Goal: Task Accomplishment & Management: Manage account settings

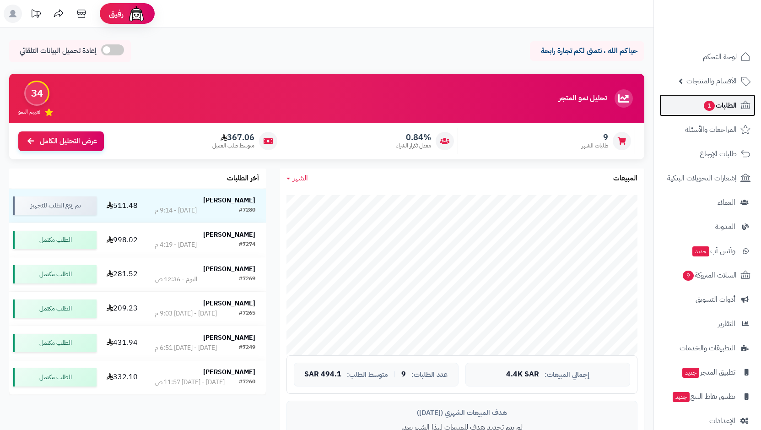
click at [719, 103] on span "الطلبات 1" at bounding box center [720, 105] width 34 height 13
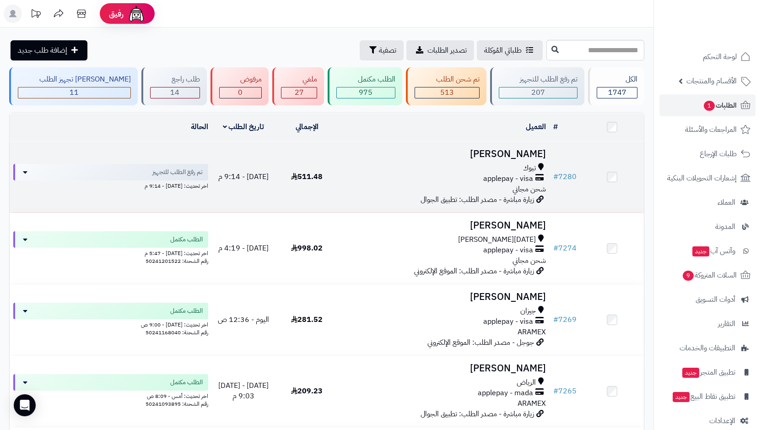
click at [502, 179] on span "applepay - visa" at bounding box center [508, 178] width 50 height 11
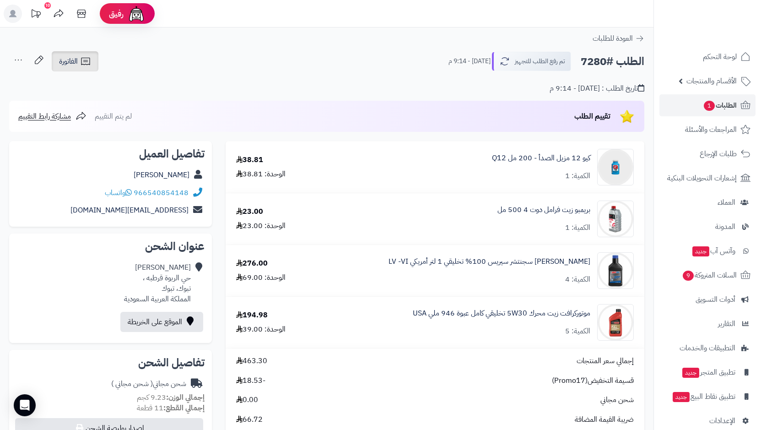
drag, startPoint x: 73, startPoint y: 57, endPoint x: 78, endPoint y: 62, distance: 7.1
click at [74, 58] on span "الفاتورة" at bounding box center [68, 61] width 19 height 11
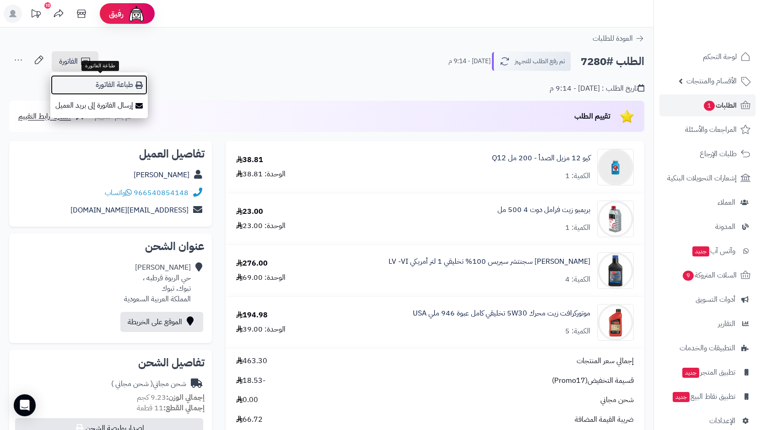
click at [130, 87] on link "طباعة الفاتورة" at bounding box center [98, 85] width 97 height 21
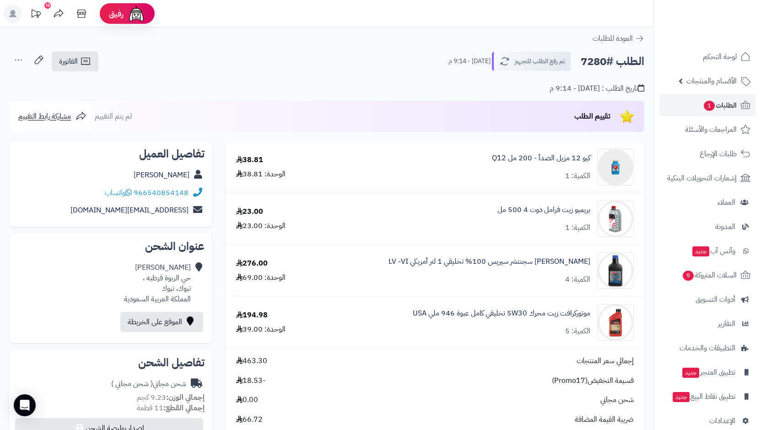
click at [23, 58] on icon at bounding box center [18, 60] width 18 height 18
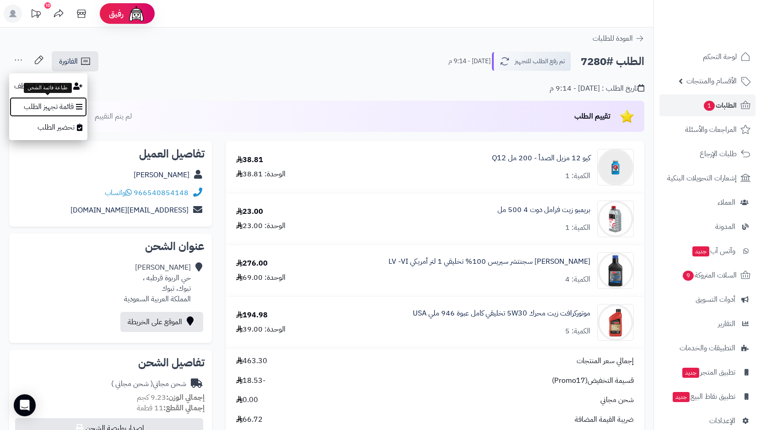
click at [79, 104] on icon at bounding box center [79, 106] width 6 height 7
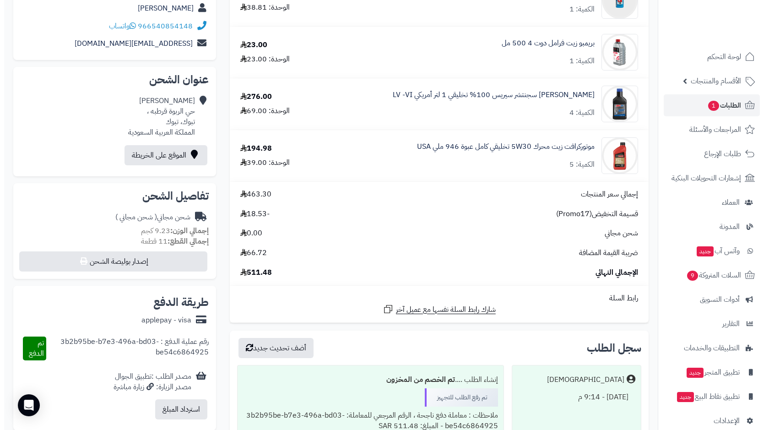
scroll to position [183, 0]
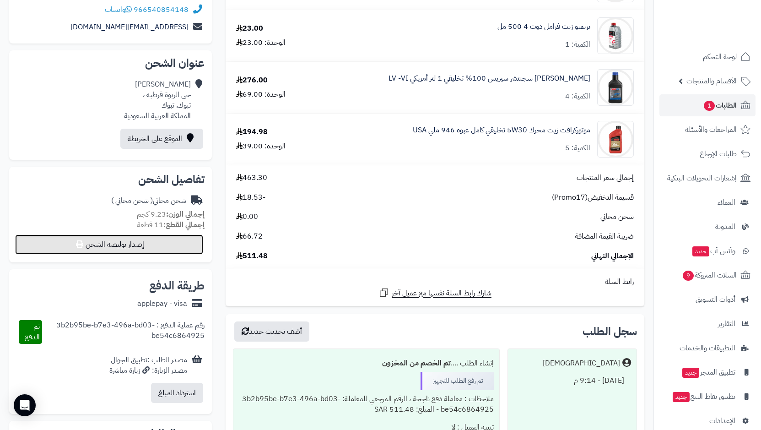
click at [136, 248] on button "إصدار بوليصة الشحن" at bounding box center [109, 244] width 188 height 20
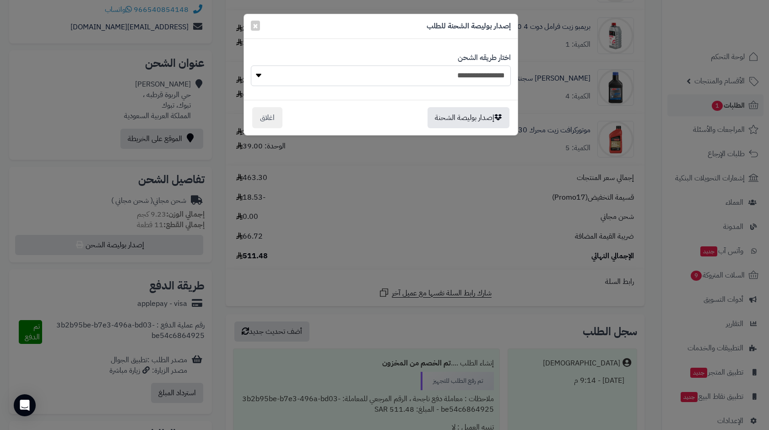
drag, startPoint x: 442, startPoint y: 79, endPoint x: 425, endPoint y: 77, distance: 17.5
click at [442, 79] on select "**********" at bounding box center [381, 75] width 260 height 21
select select "******"
click at [251, 65] on select "**********" at bounding box center [381, 75] width 260 height 21
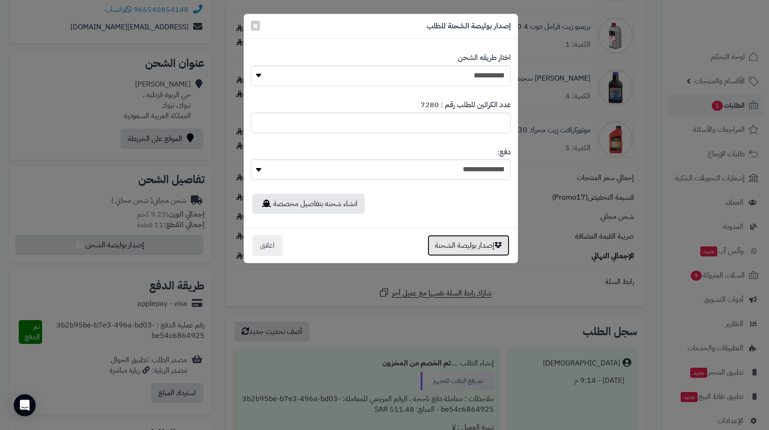
click at [463, 245] on button "إصدار بوليصة الشحنة" at bounding box center [468, 245] width 82 height 21
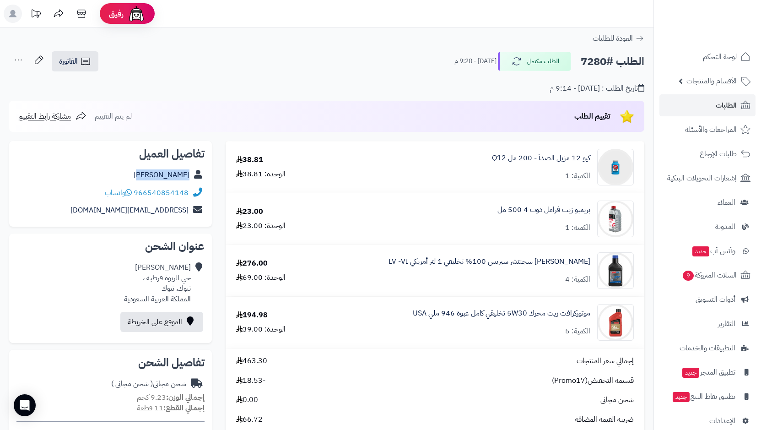
drag, startPoint x: 151, startPoint y: 175, endPoint x: 190, endPoint y: 175, distance: 38.9
click at [190, 175] on div "[PERSON_NAME]" at bounding box center [110, 175] width 188 height 18
copy link "متعب العوفي"
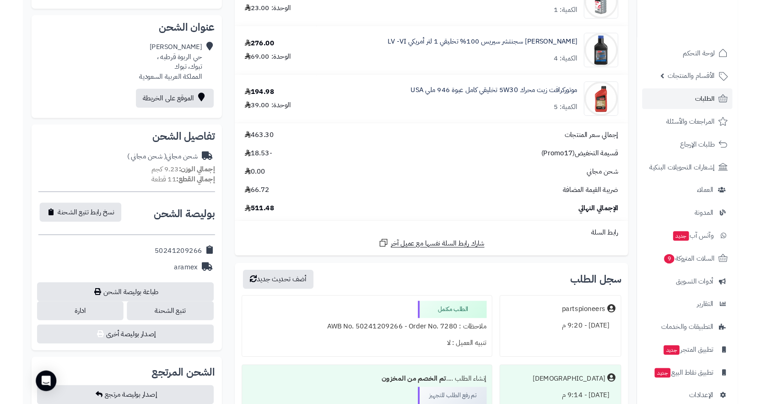
scroll to position [229, 0]
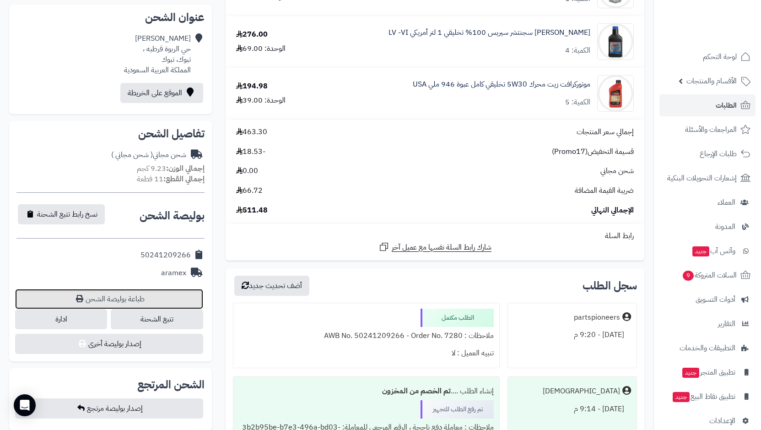
click at [120, 296] on link "طباعة بوليصة الشحن" at bounding box center [109, 299] width 188 height 20
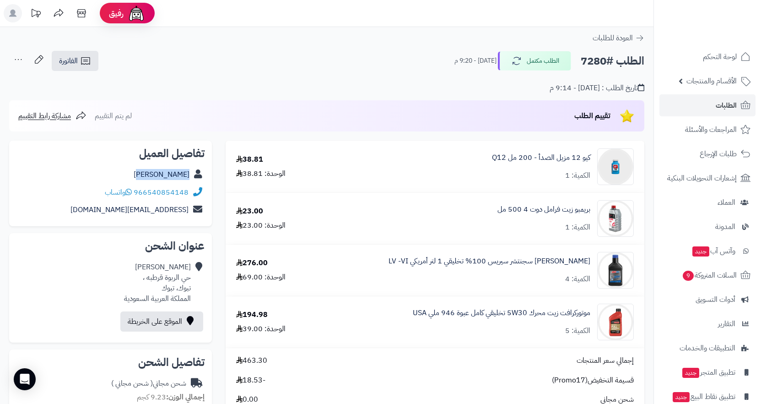
scroll to position [0, 0]
